Goal: Task Accomplishment & Management: Manage account settings

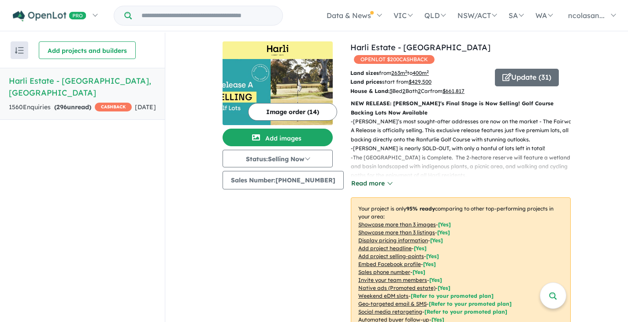
click at [382, 178] on button "Read more" at bounding box center [371, 183] width 41 height 10
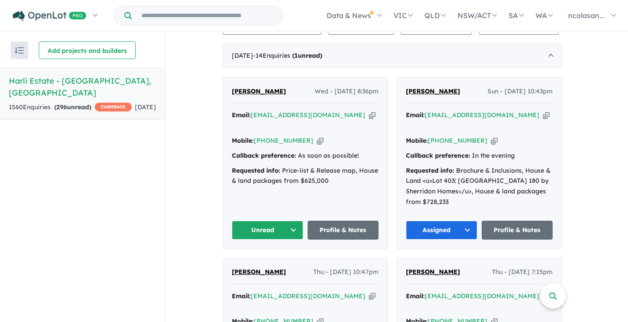
scroll to position [506, 0]
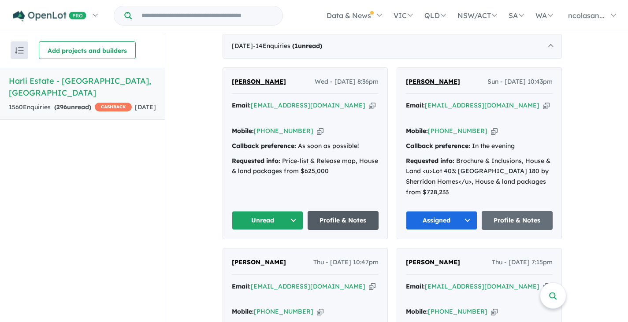
click at [354, 211] on link "Profile & Notes" at bounding box center [342, 220] width 71 height 19
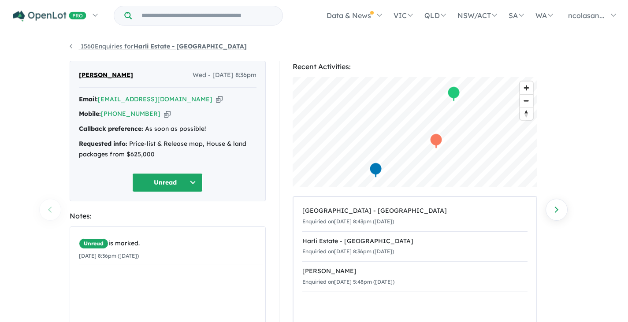
click at [71, 44] on link "1560 Enquiries for Harli Estate - [GEOGRAPHIC_DATA]" at bounding box center [158, 46] width 177 height 8
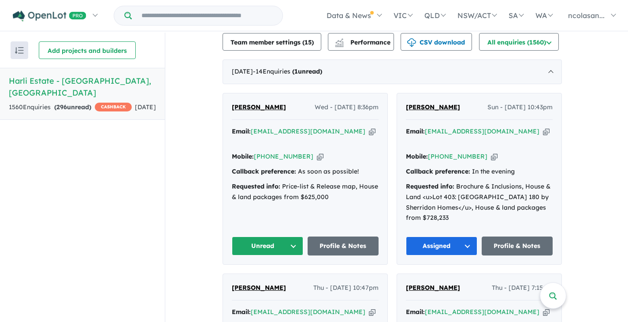
scroll to position [344, 0]
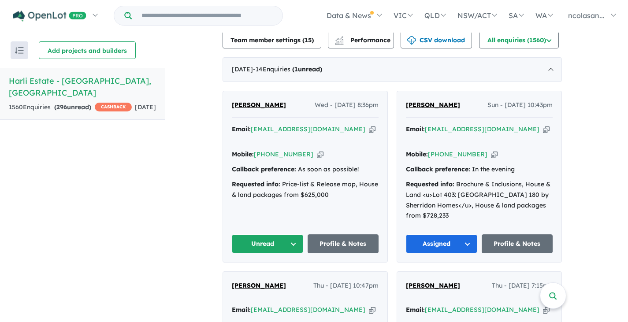
click at [294, 234] on button "Unread" at bounding box center [267, 243] width 71 height 19
click at [270, 275] on button "Assigned" at bounding box center [270, 285] width 77 height 20
